Goal: Communication & Community: Share content

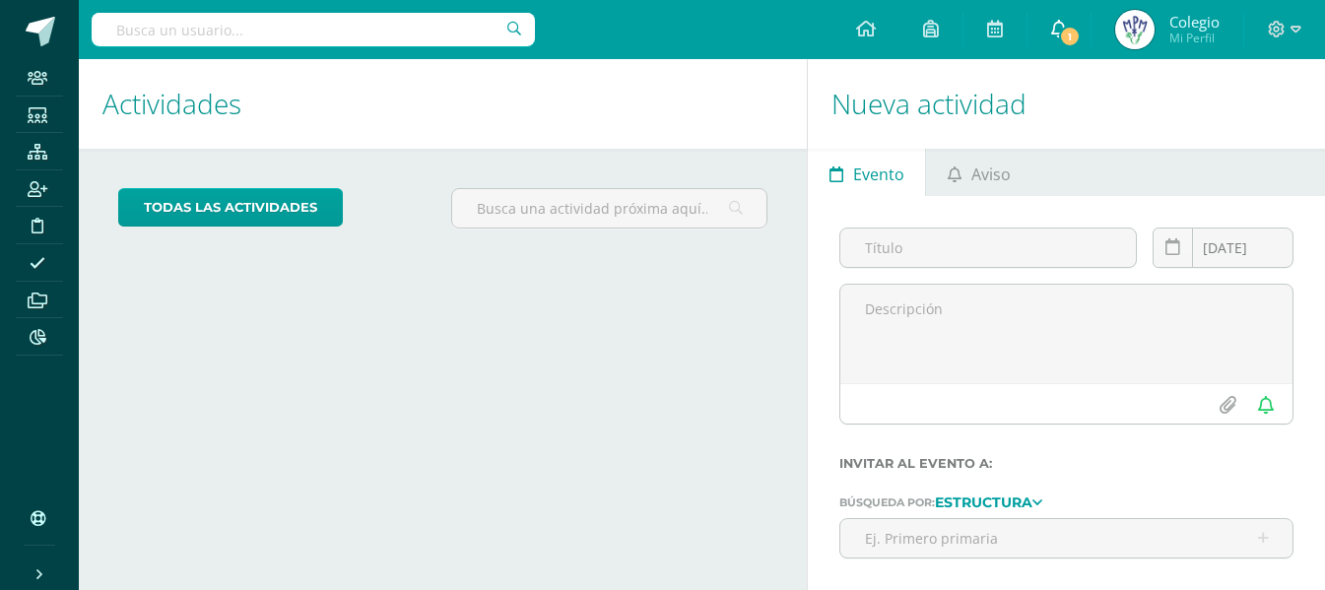
click at [1052, 53] on link "1" at bounding box center [1058, 29] width 63 height 59
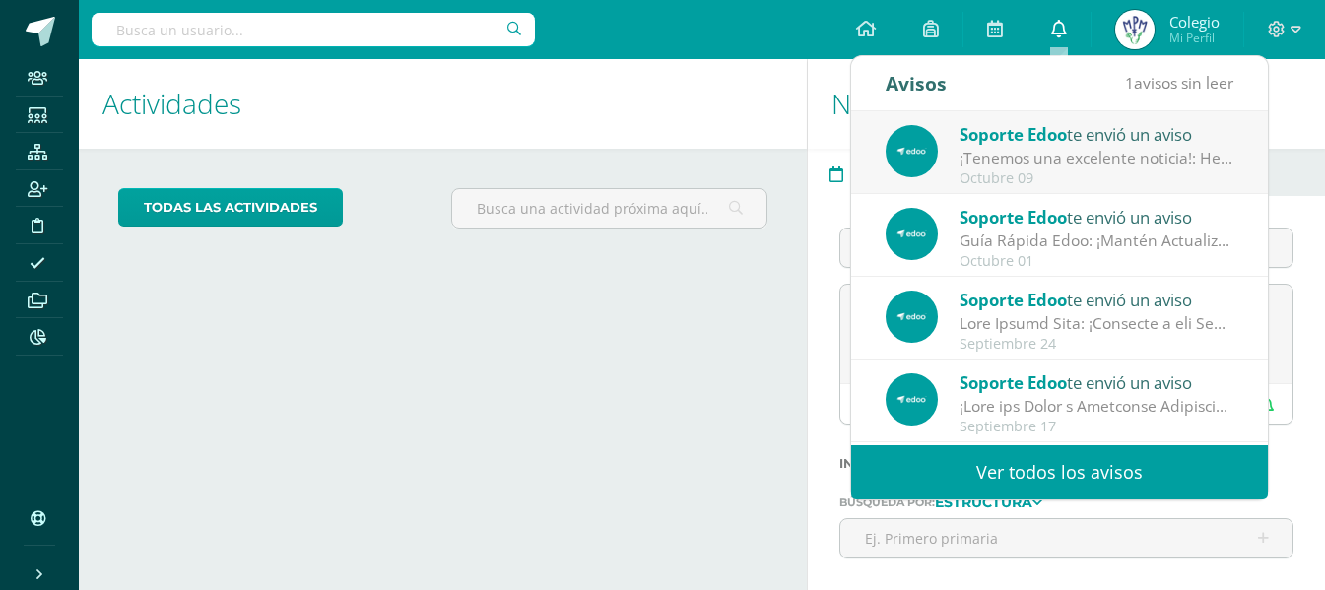
click at [1060, 36] on icon at bounding box center [1059, 29] width 16 height 18
click at [1063, 21] on icon at bounding box center [1059, 29] width 16 height 18
click at [732, 117] on h1 "Actividades" at bounding box center [442, 104] width 681 height 90
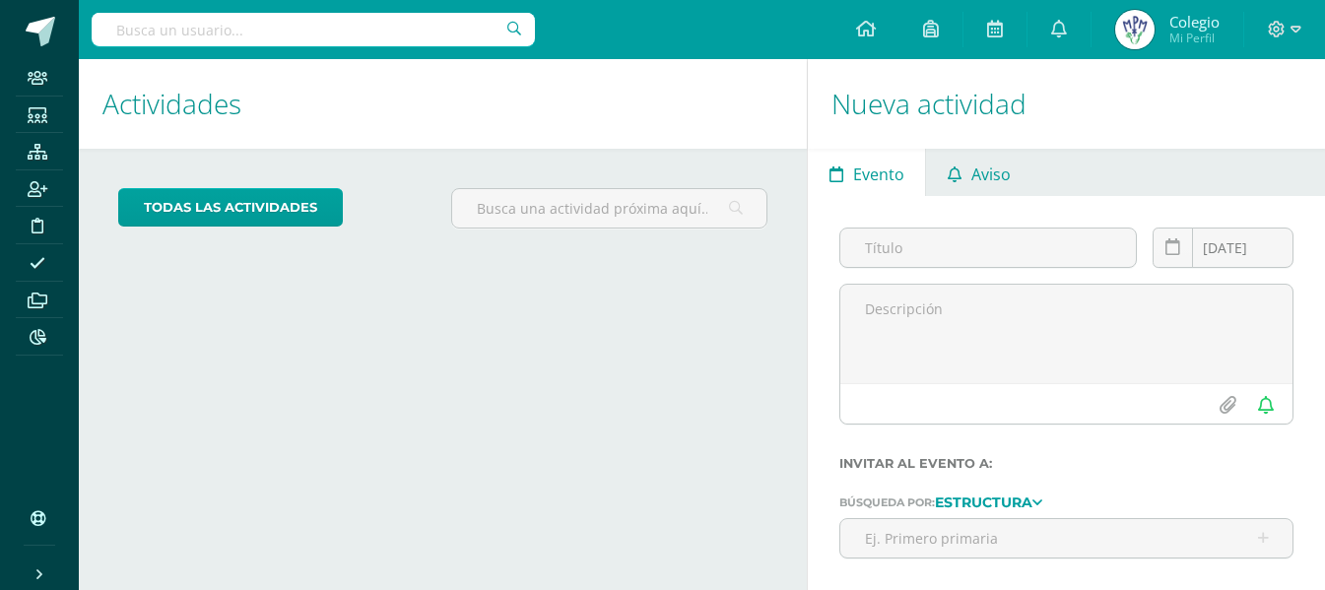
click at [994, 184] on span "Aviso" at bounding box center [990, 174] width 39 height 47
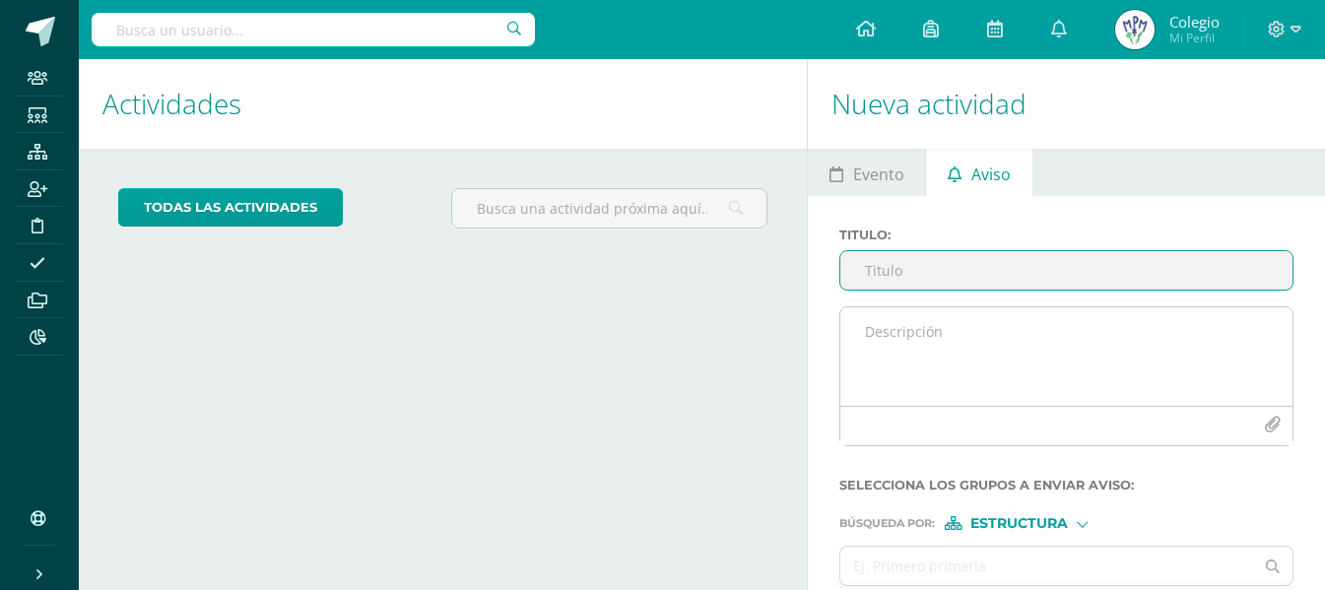
scroll to position [94, 0]
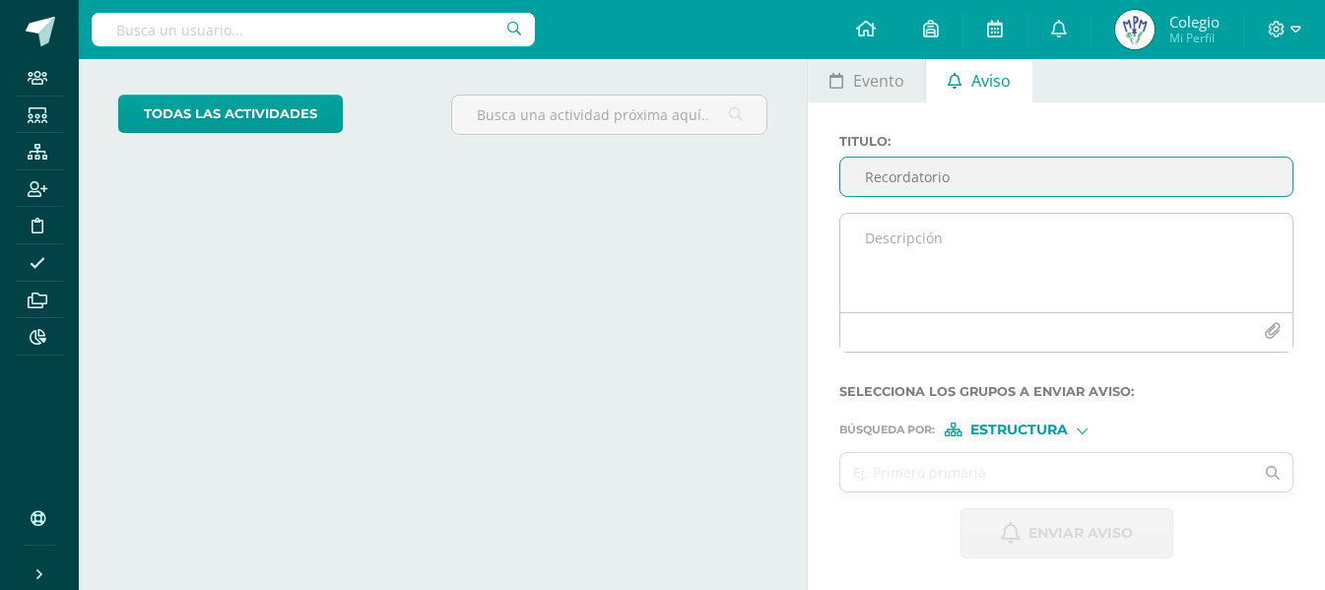
type input "Recordatorio"
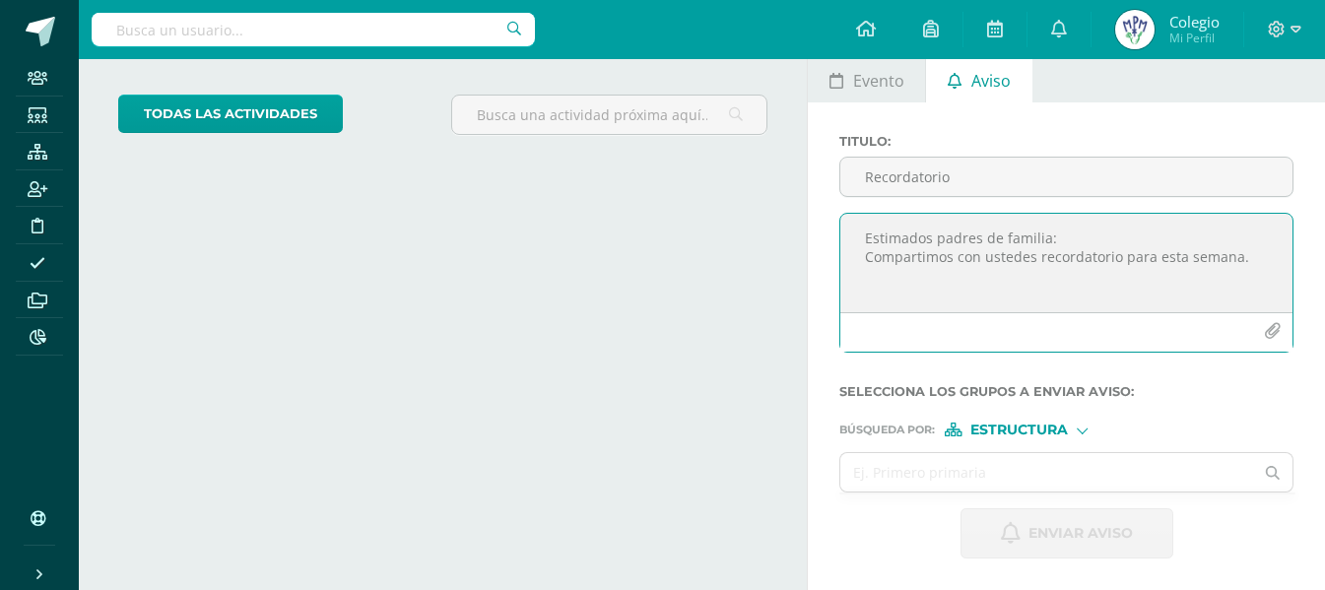
type textarea "Estimados padres de familia: Compartimos con ustedes recordatorio para esta sem…"
click at [1270, 334] on icon "button" at bounding box center [1272, 331] width 17 height 17
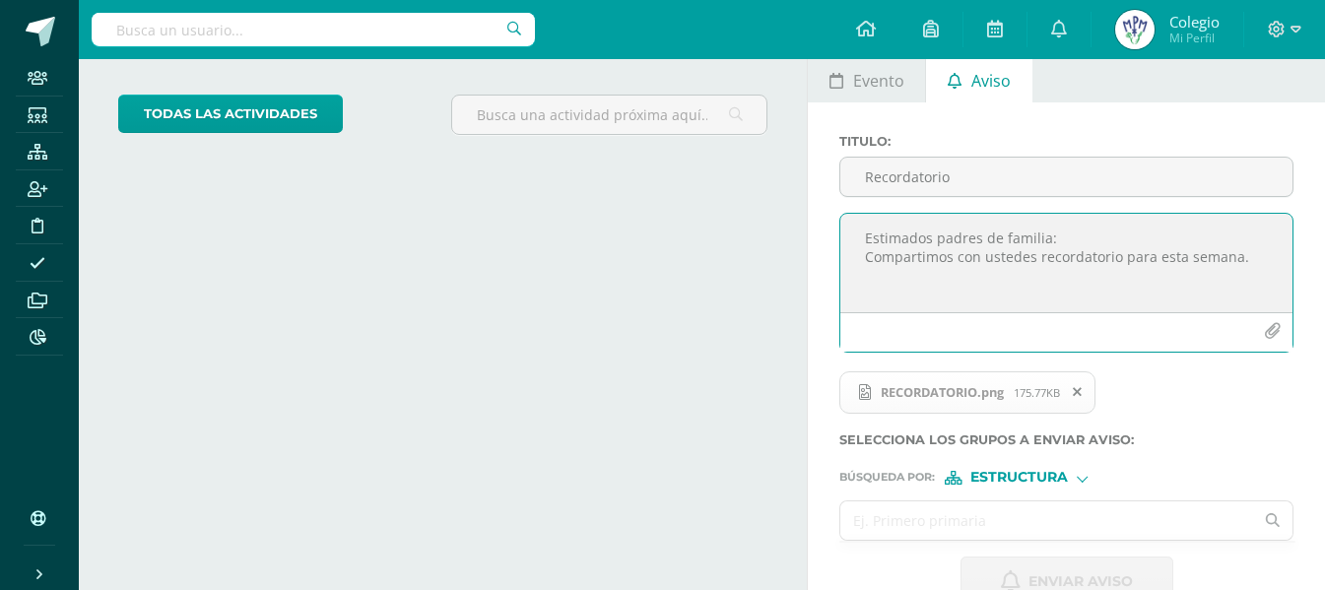
click at [918, 512] on input "text" at bounding box center [1046, 520] width 413 height 38
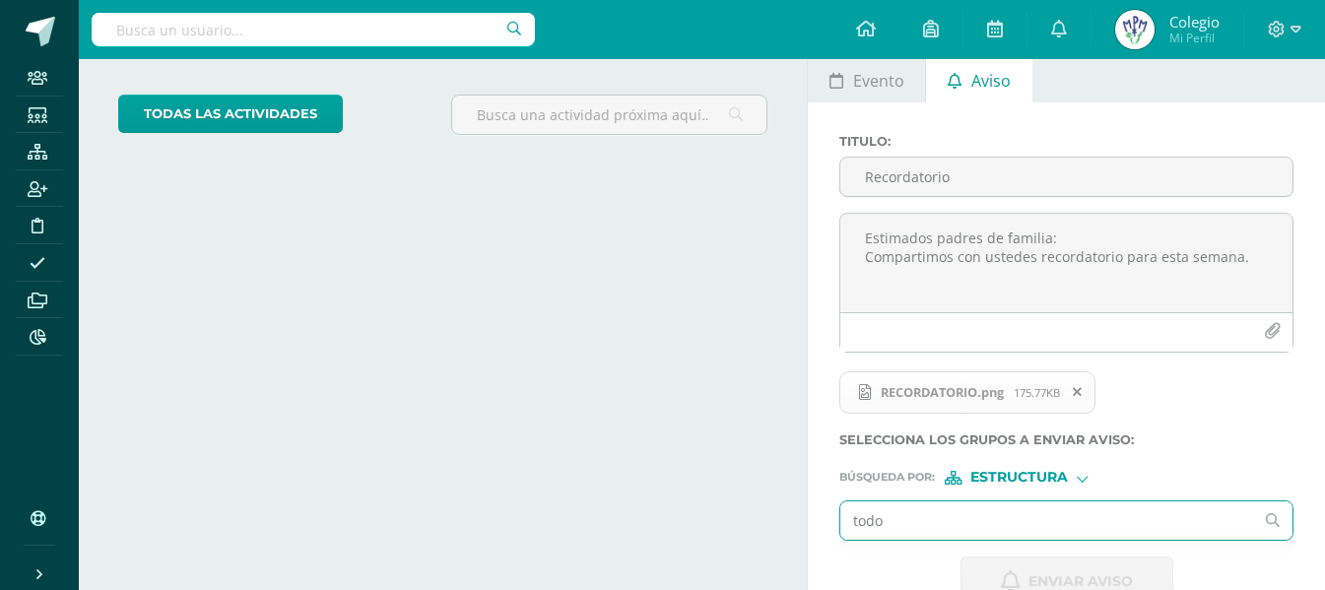
type input "todos"
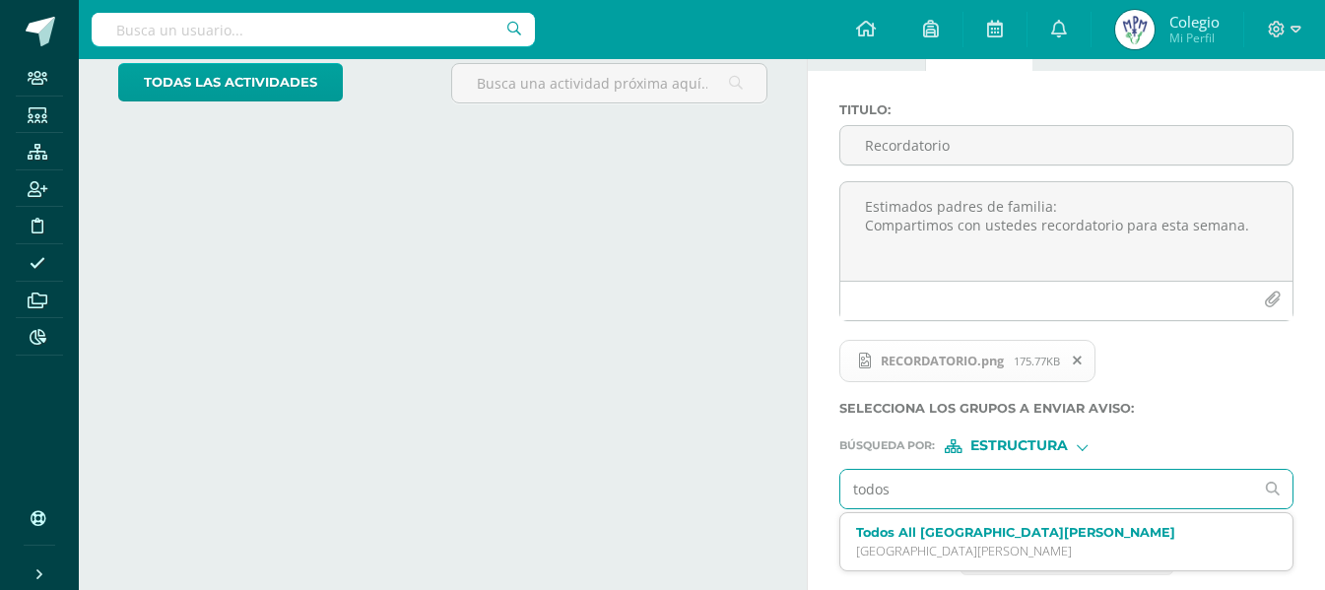
scroll to position [142, 0]
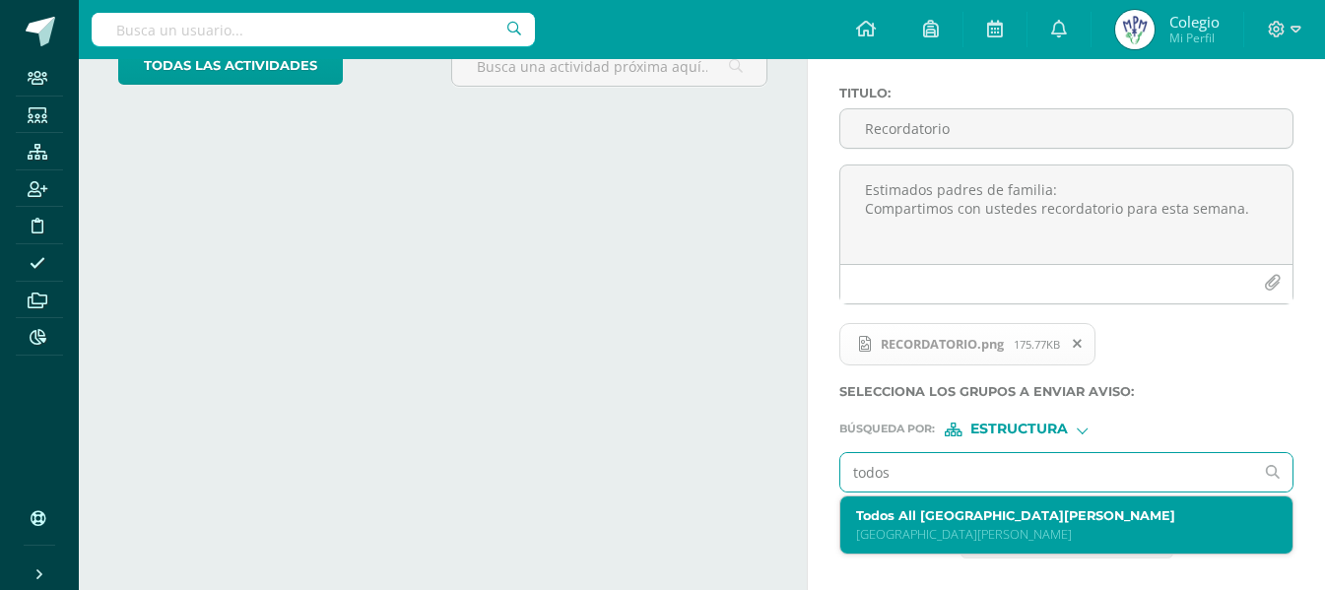
click at [973, 521] on label "Todos All [GEOGRAPHIC_DATA][PERSON_NAME]" at bounding box center [1057, 515] width 403 height 15
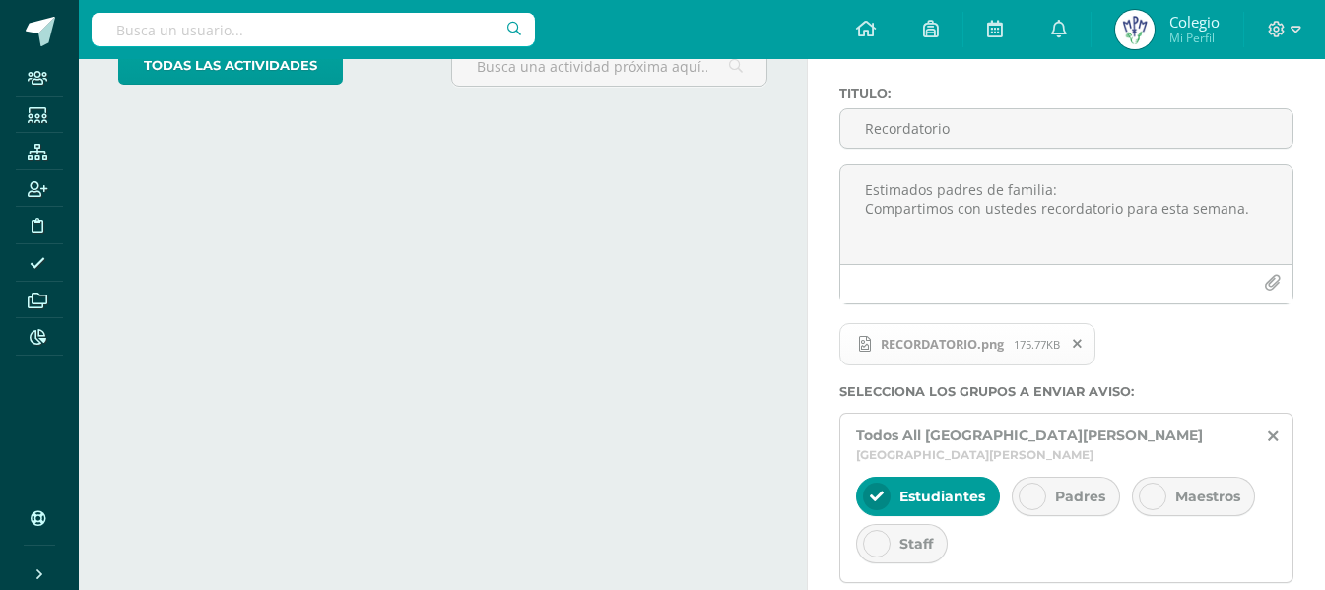
click at [1050, 491] on div "Padres" at bounding box center [1066, 496] width 108 height 39
drag, startPoint x: 946, startPoint y: 491, endPoint x: 936, endPoint y: 483, distance: 13.3
click at [945, 491] on span "Estudiantes" at bounding box center [942, 497] width 86 height 18
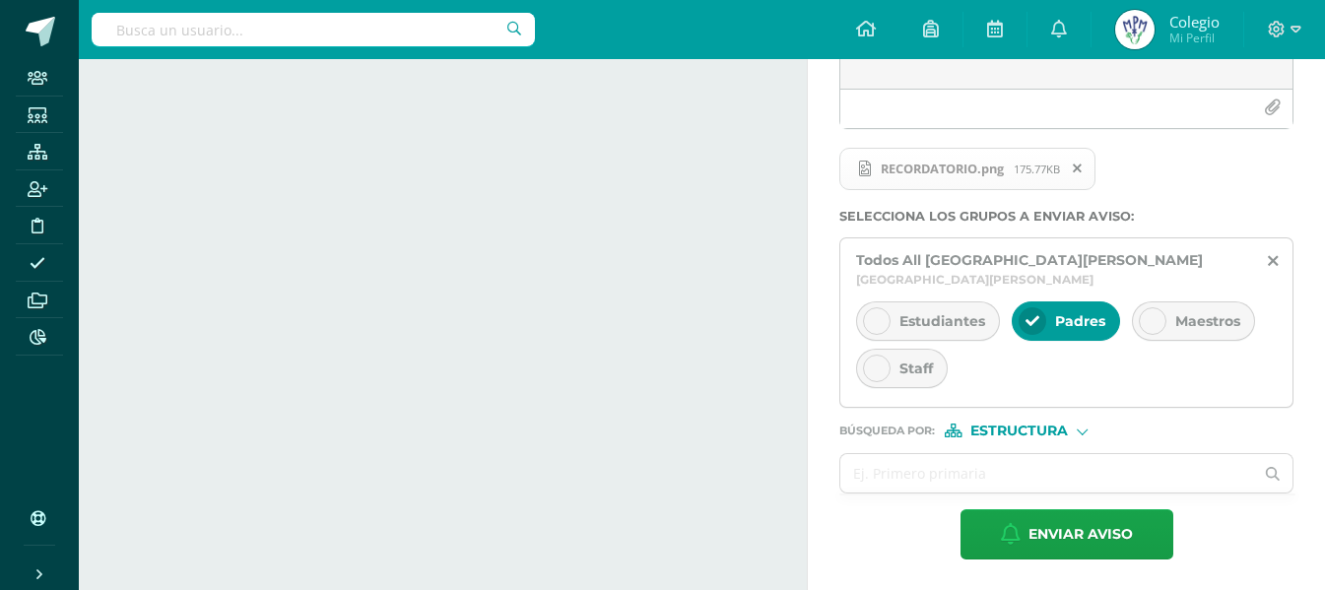
scroll to position [318, 0]
click at [1026, 429] on span "Estructura" at bounding box center [1019, 430] width 98 height 11
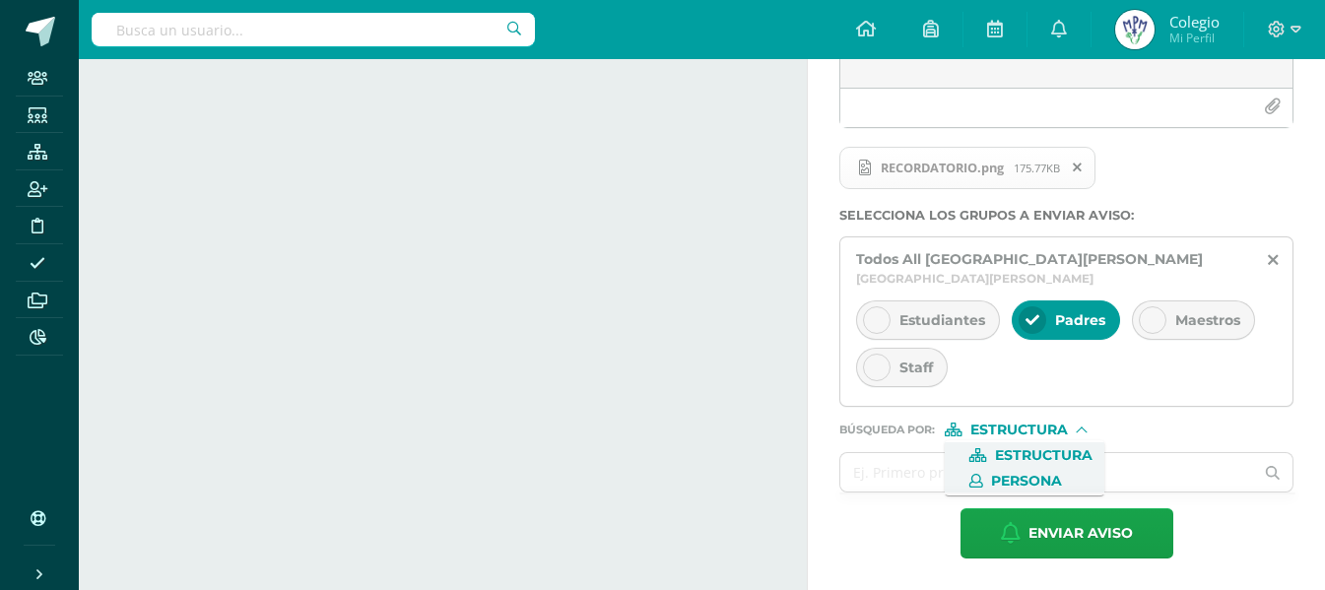
click at [1008, 484] on span "Persona" at bounding box center [1026, 481] width 71 height 11
click at [917, 459] on input "text" at bounding box center [1046, 472] width 413 height 38
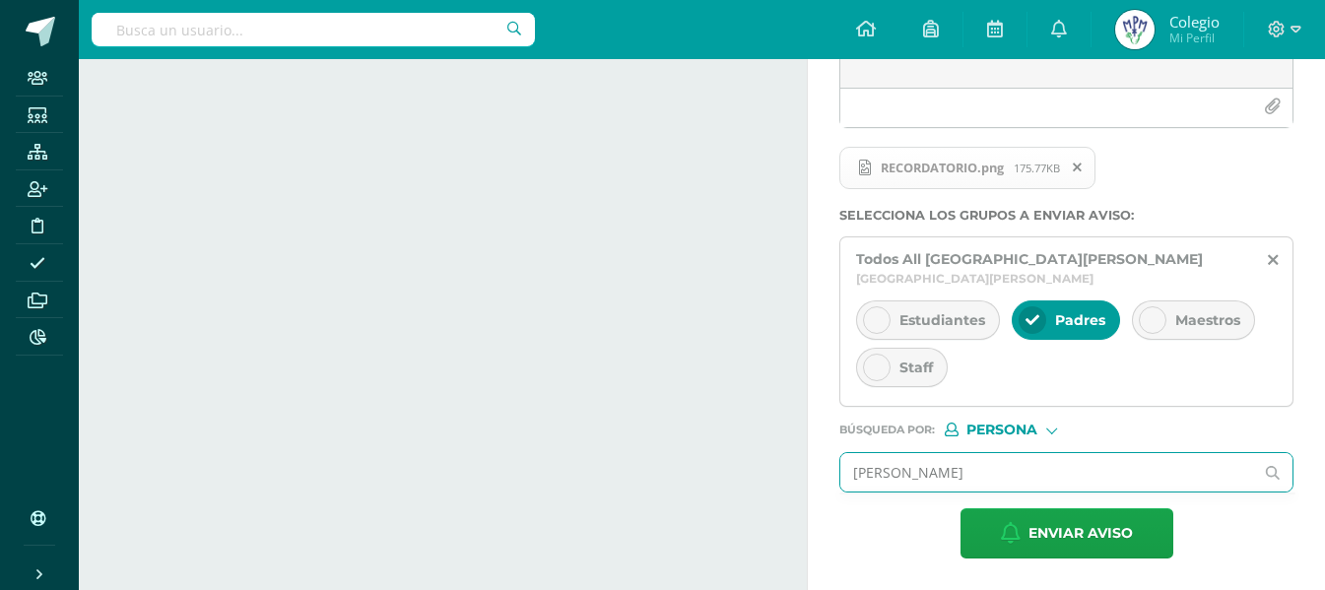
type input "[PERSON_NAME]"
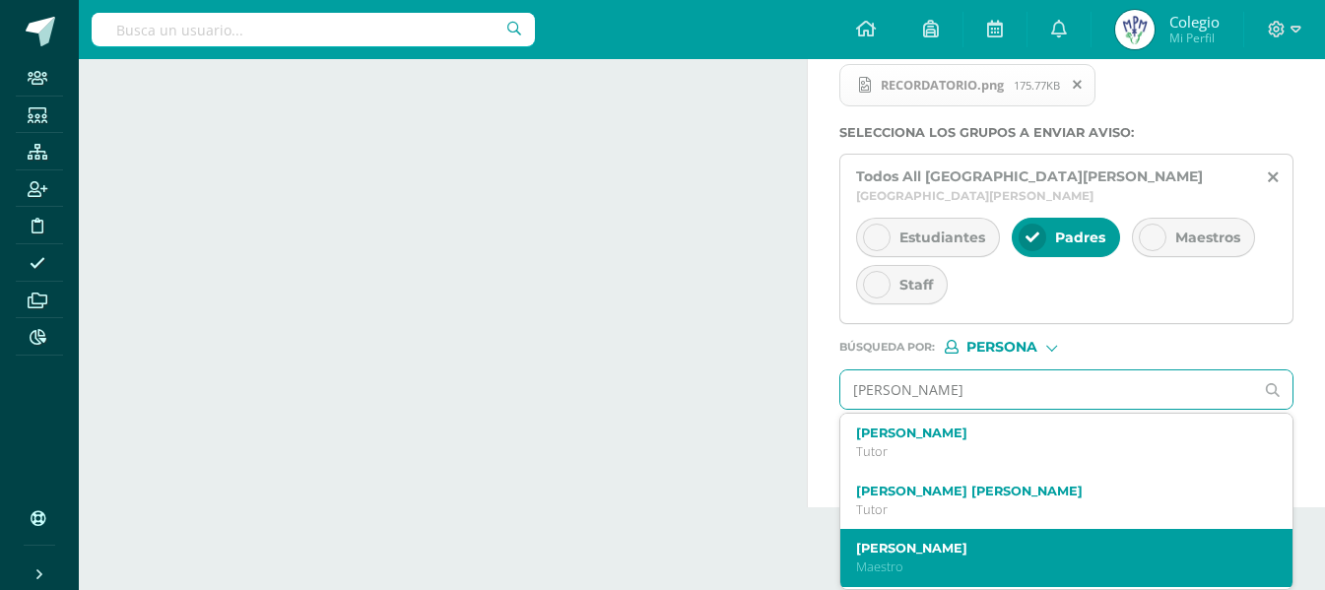
click at [922, 547] on label "[PERSON_NAME]" at bounding box center [1057, 548] width 403 height 15
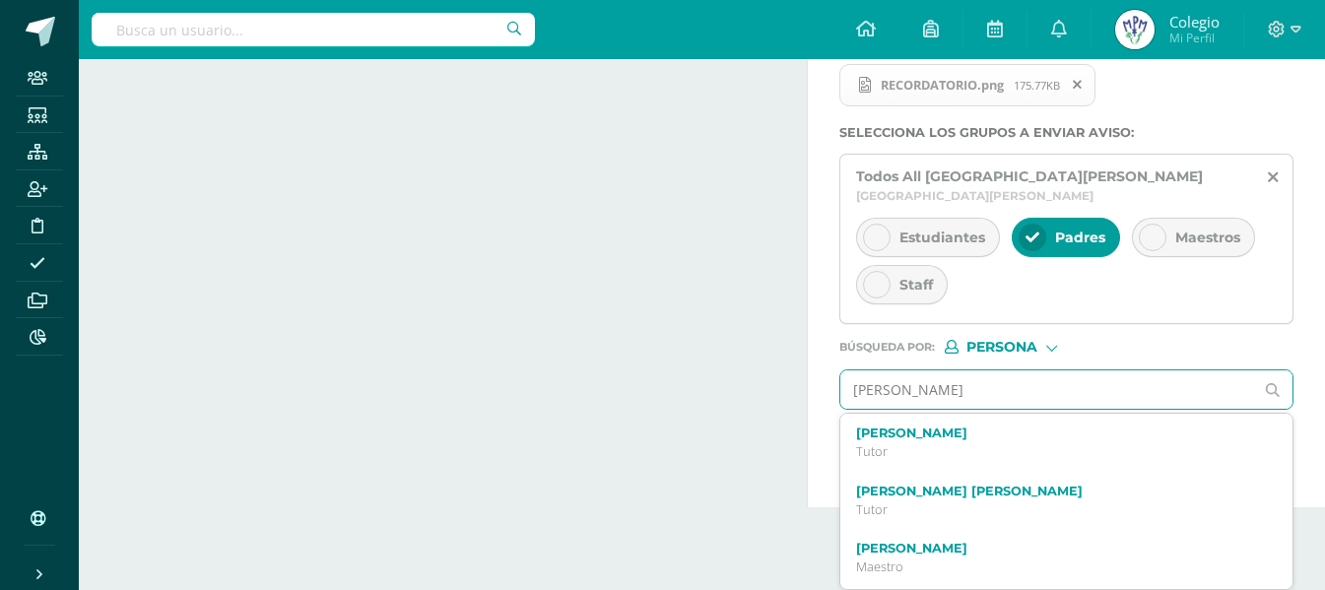
scroll to position [378, 0]
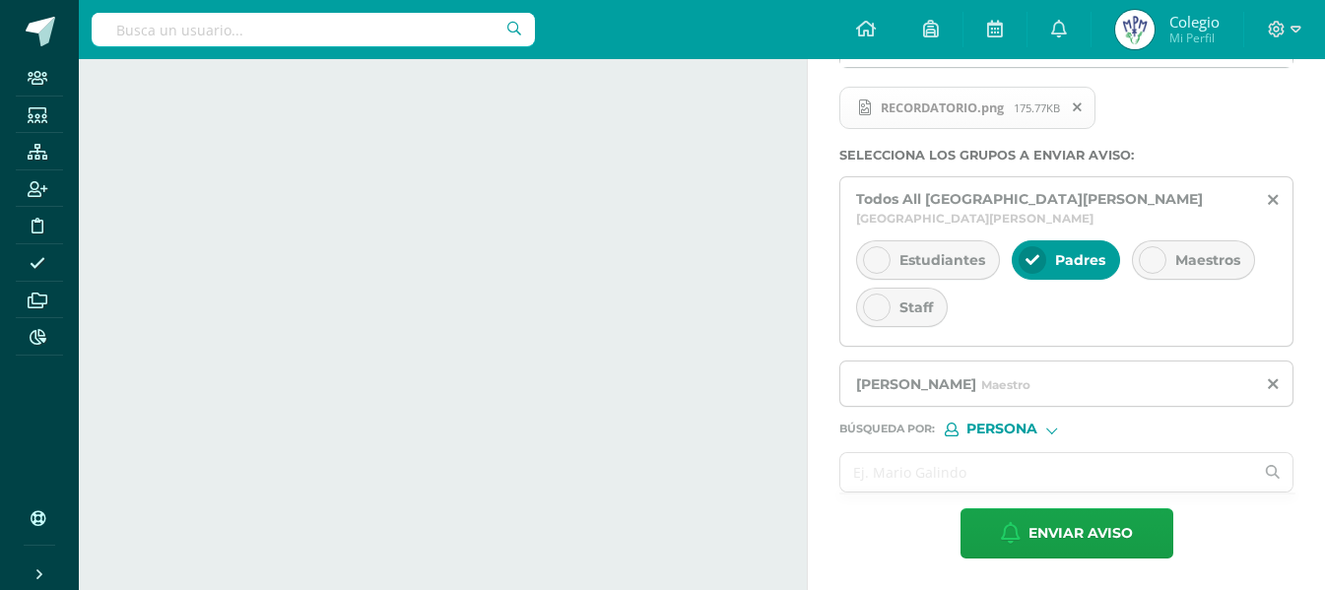
click at [921, 480] on input "text" at bounding box center [1046, 472] width 413 height 38
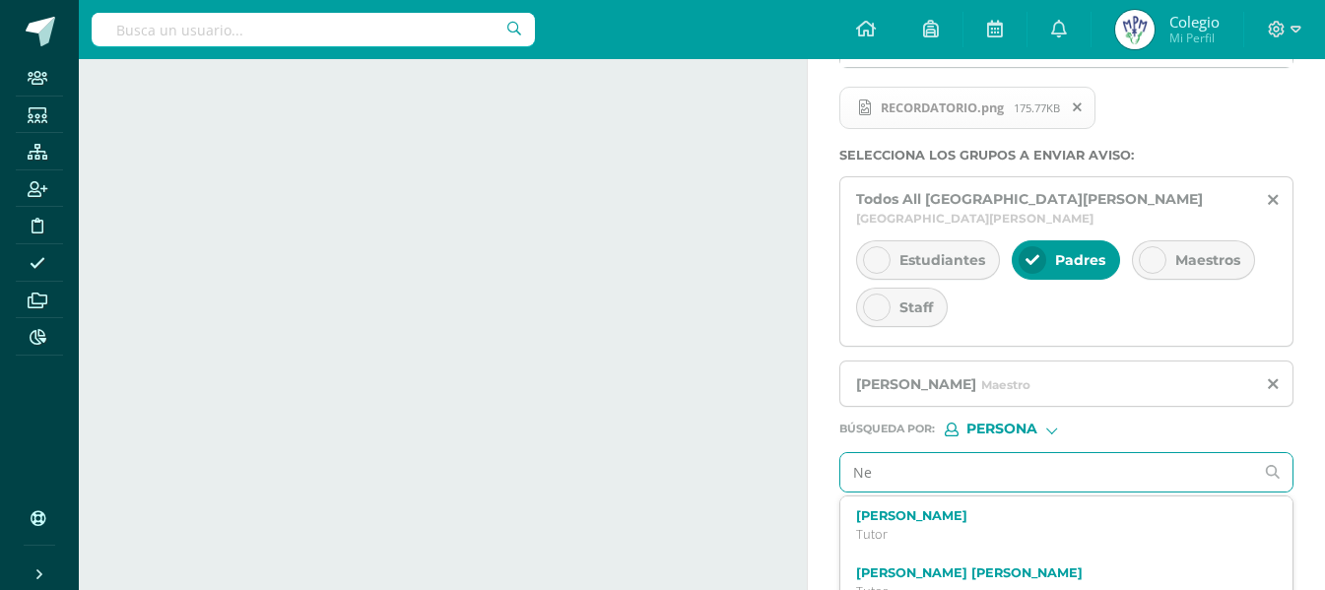
type input "N"
type input "[PERSON_NAME]"
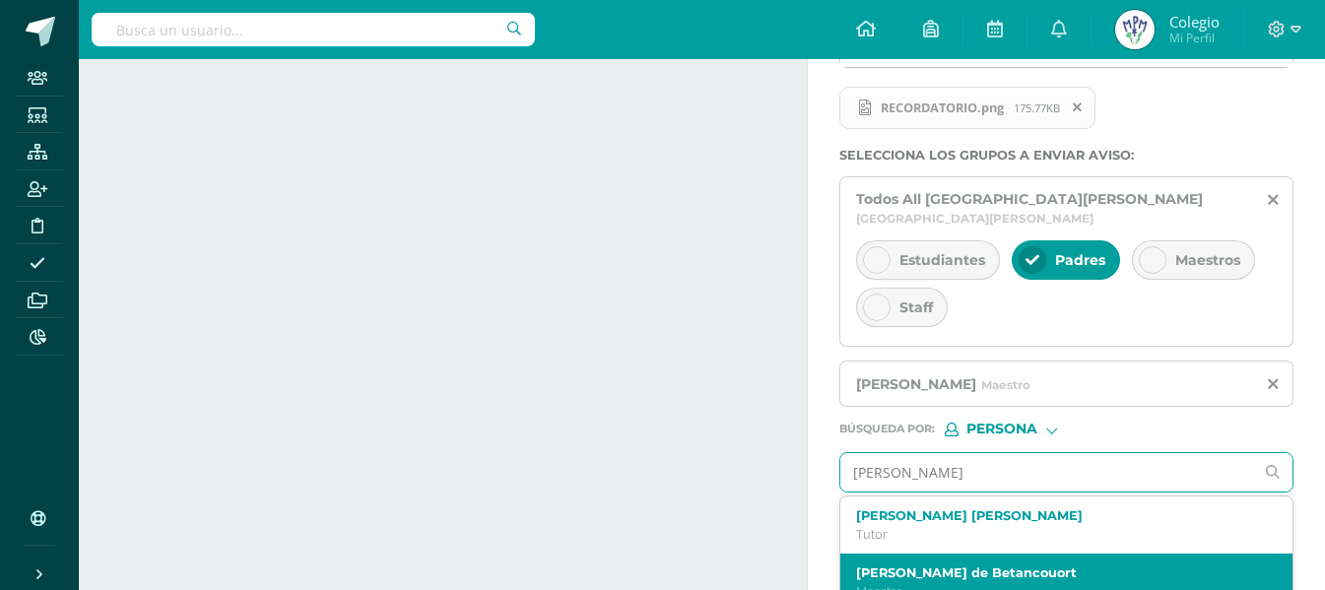
click at [960, 566] on label "[PERSON_NAME] de Betancouort" at bounding box center [1057, 572] width 403 height 15
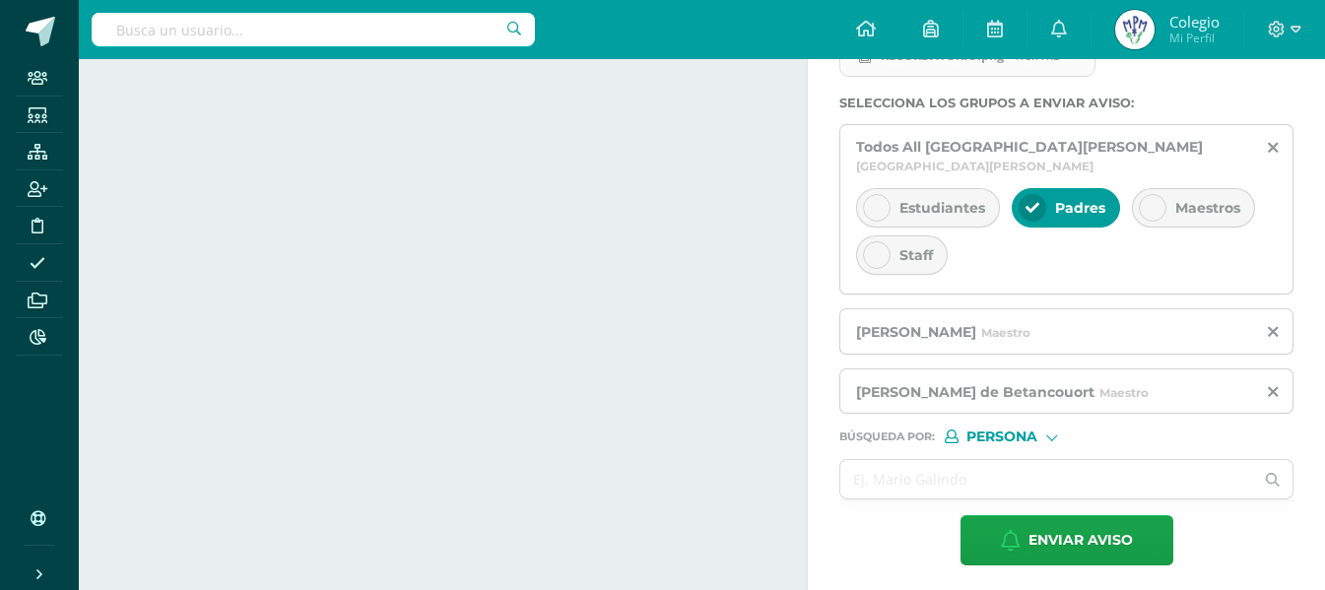
scroll to position [437, 0]
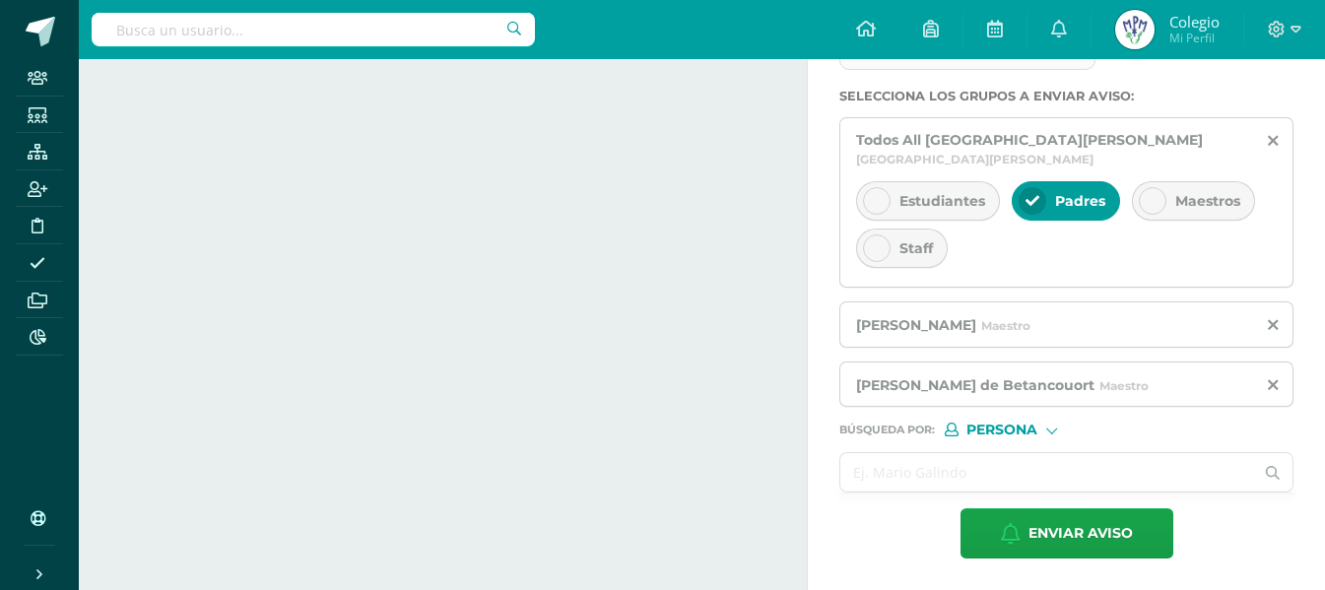
click at [934, 463] on input "text" at bounding box center [1046, 472] width 413 height 38
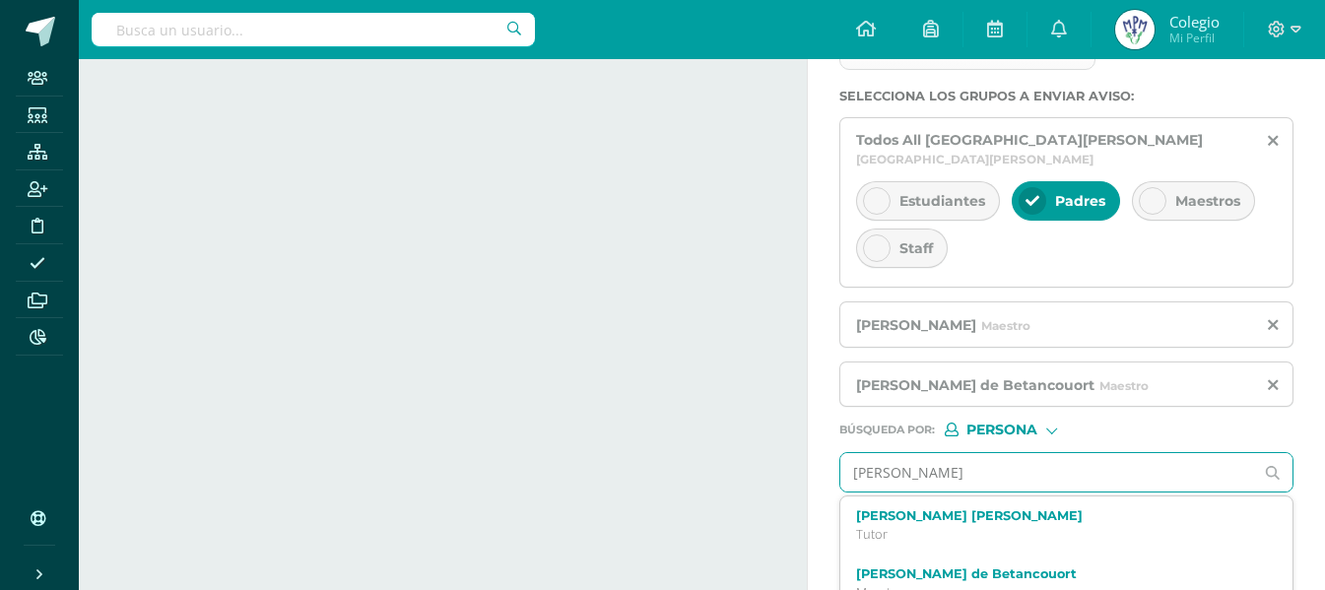
type input "[PERSON_NAME]"
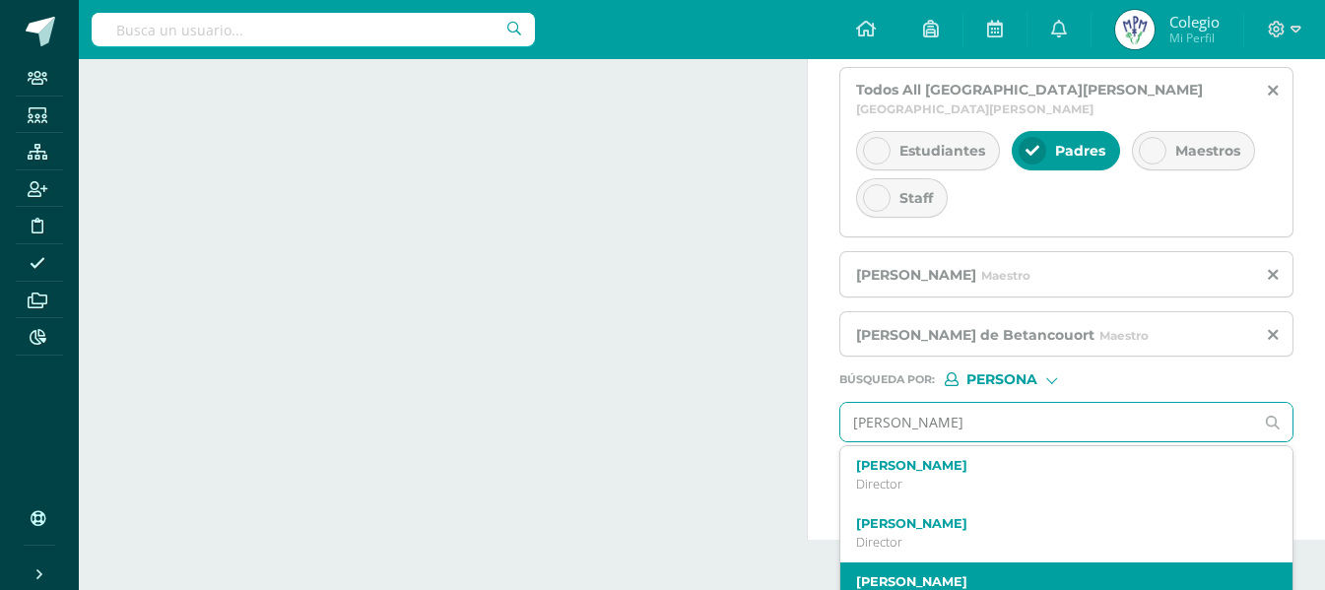
scroll to position [502, 0]
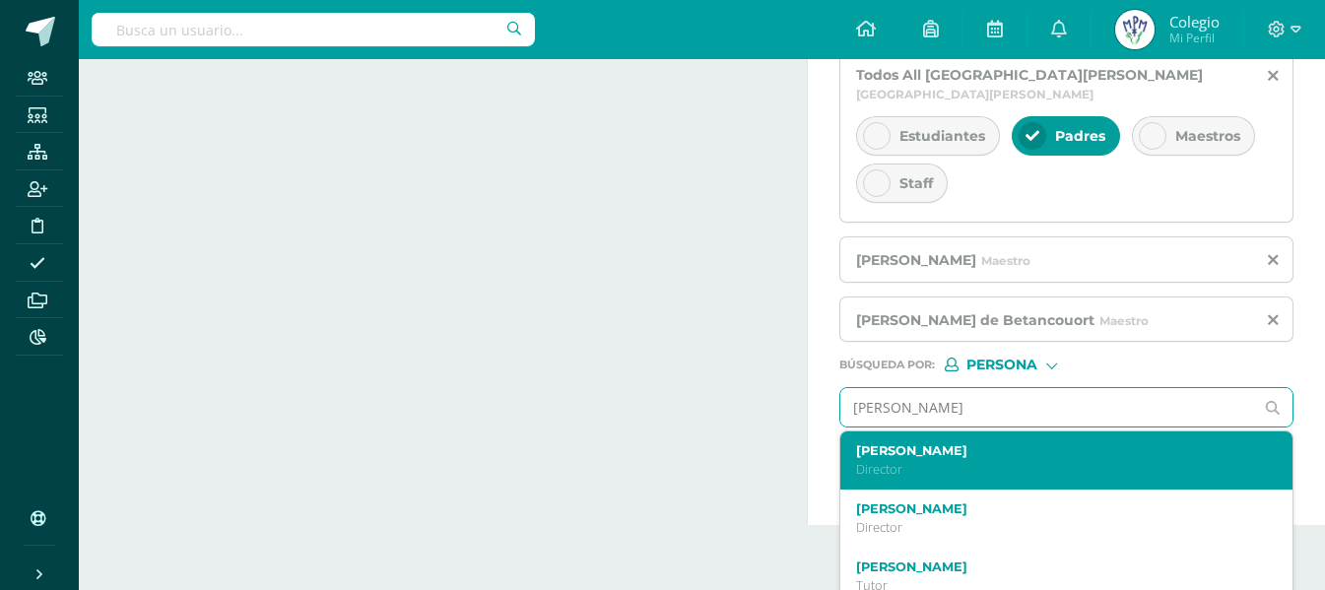
click at [1039, 455] on label "[PERSON_NAME]" at bounding box center [1057, 450] width 403 height 15
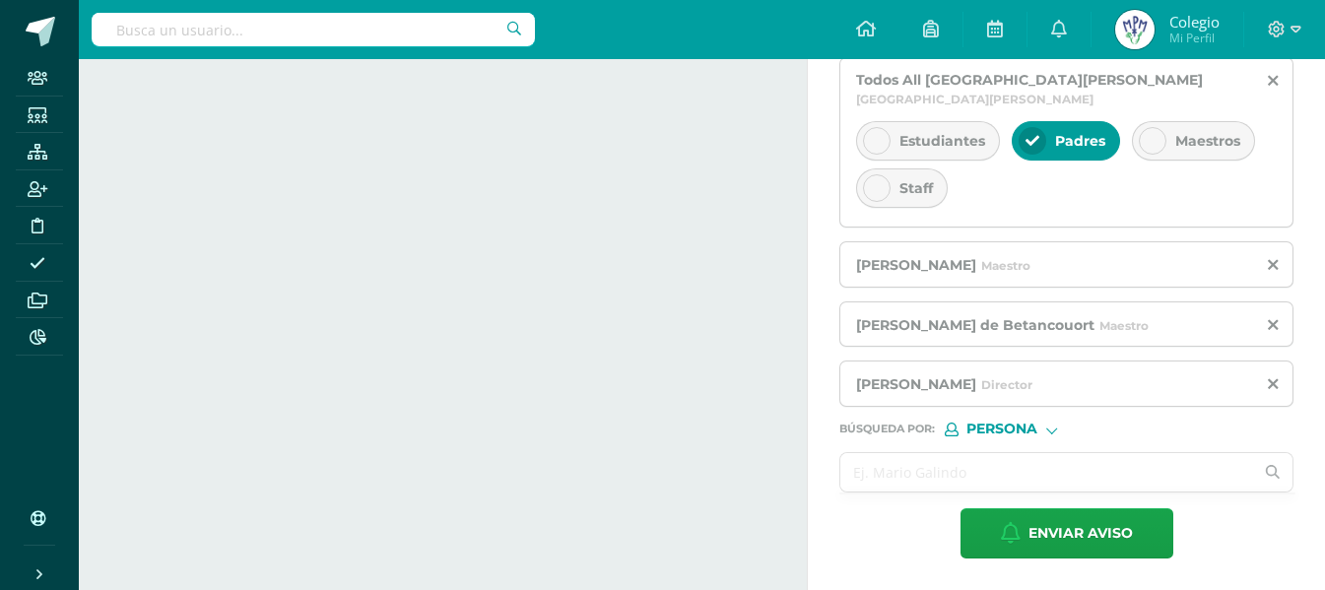
scroll to position [497, 0]
click at [949, 473] on input "text" at bounding box center [1046, 472] width 413 height 38
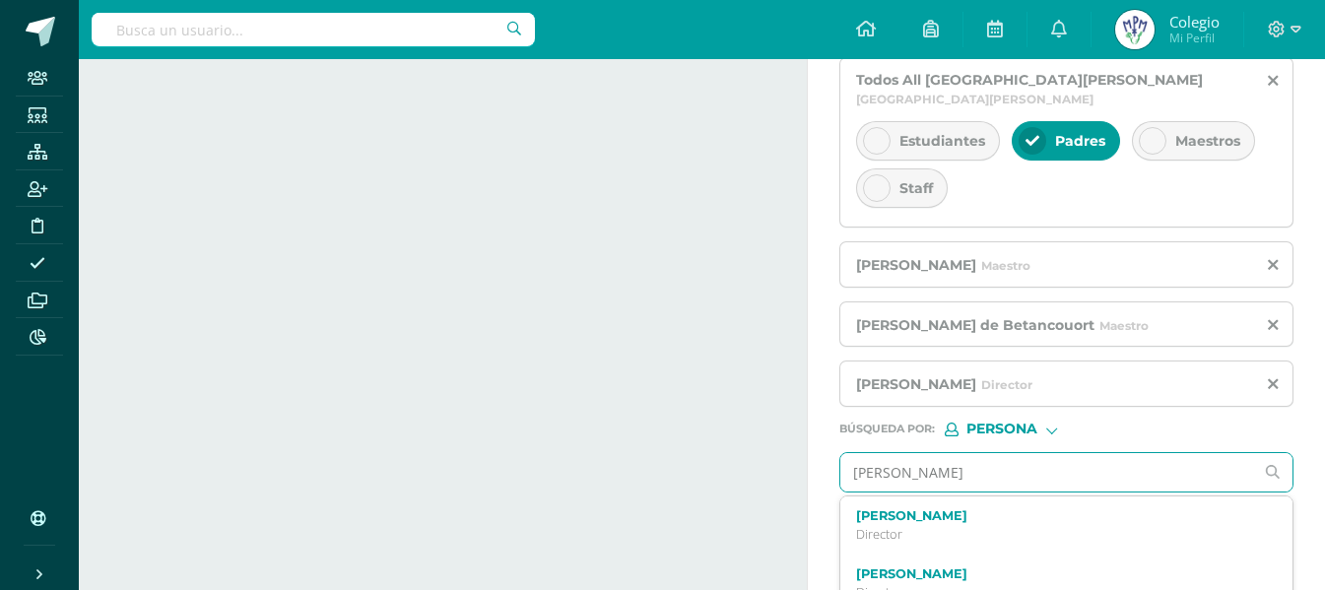
type input "[PERSON_NAME]"
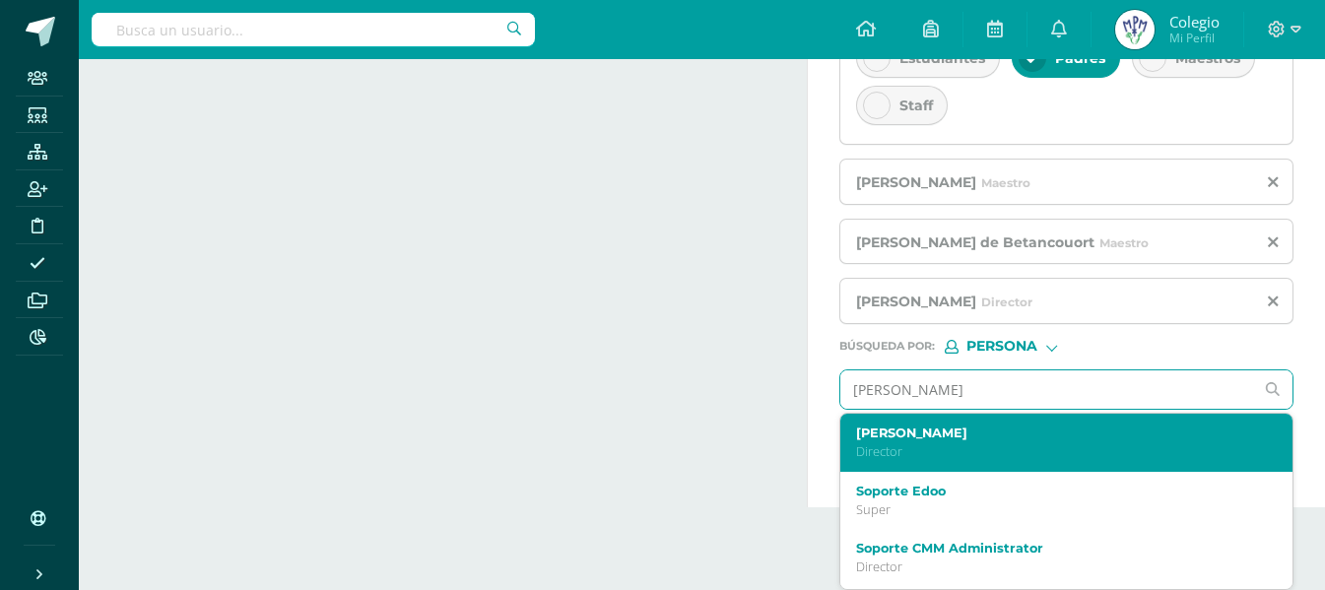
click at [1025, 431] on label "[PERSON_NAME]" at bounding box center [1057, 432] width 403 height 15
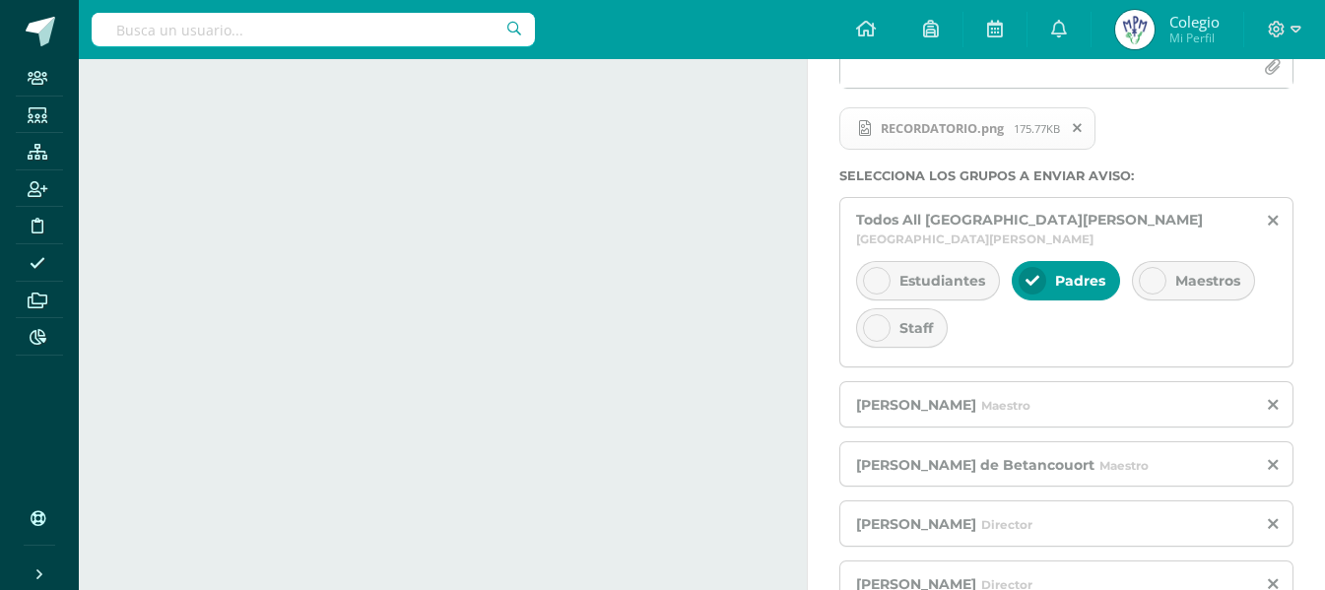
scroll to position [557, 0]
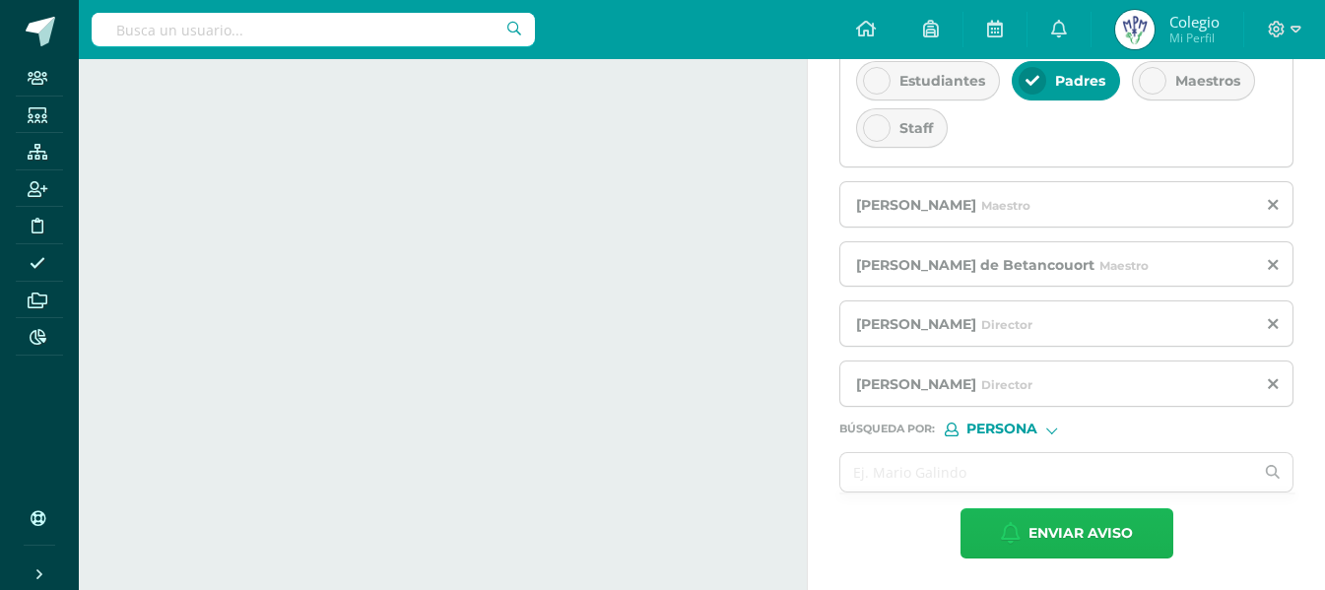
click at [1049, 538] on span "Enviar aviso" at bounding box center [1080, 533] width 104 height 48
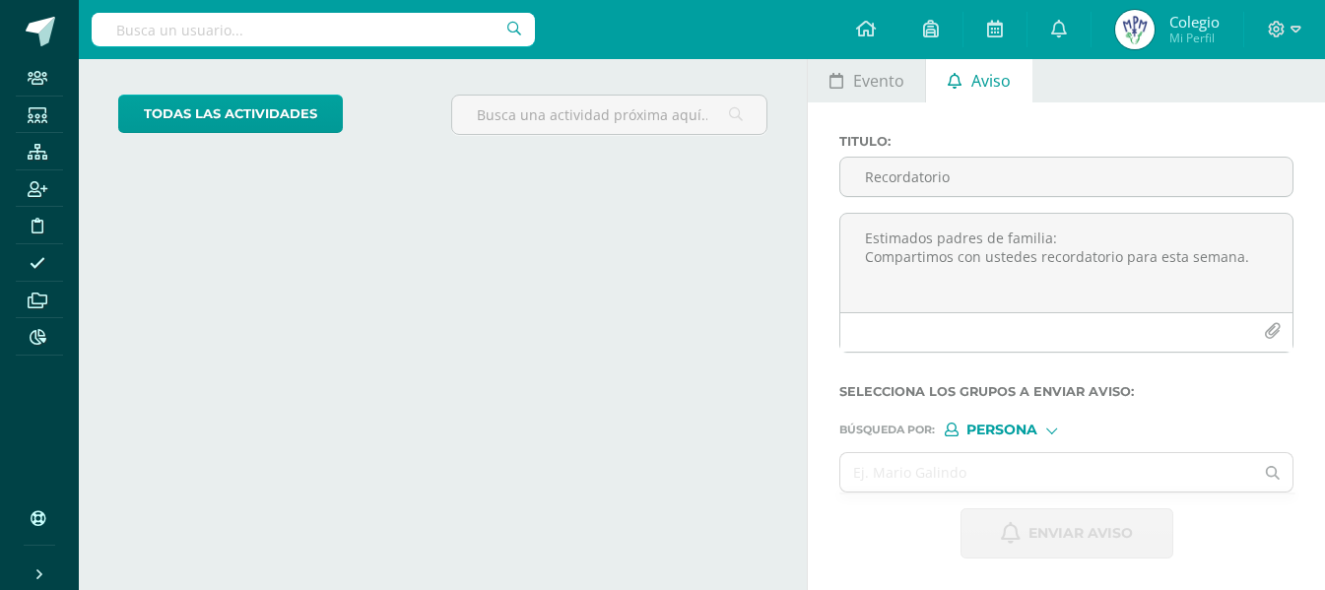
scroll to position [94, 0]
